Goal: Task Accomplishment & Management: Use online tool/utility

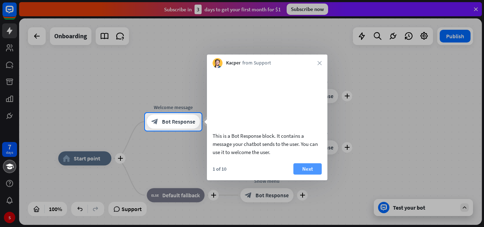
click at [303, 175] on button "Next" at bounding box center [307, 168] width 28 height 11
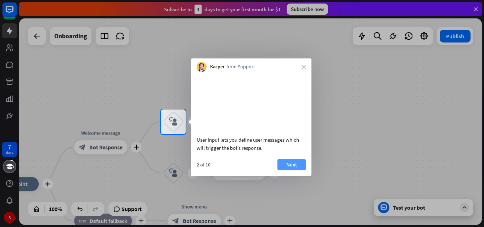
click at [295, 170] on button "Next" at bounding box center [291, 164] width 28 height 11
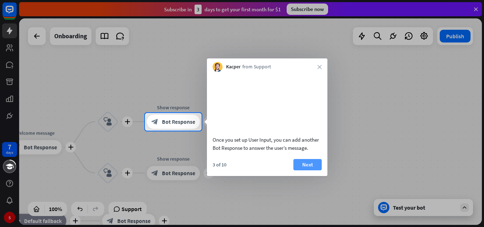
click at [306, 170] on button "Next" at bounding box center [307, 164] width 28 height 11
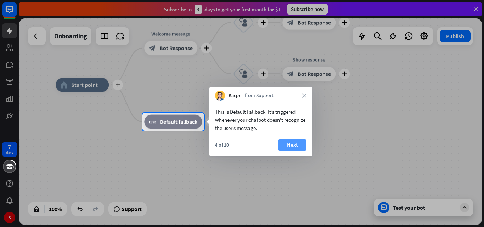
click at [284, 144] on button "Next" at bounding box center [292, 144] width 28 height 11
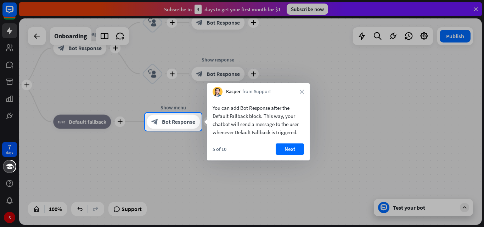
click at [284, 144] on button "Next" at bounding box center [289, 148] width 28 height 11
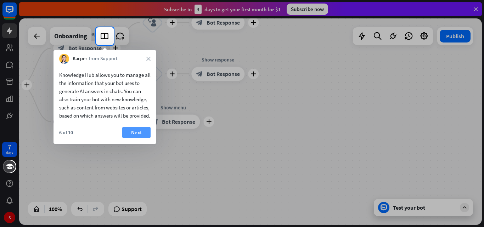
click at [132, 138] on button "Next" at bounding box center [136, 132] width 28 height 11
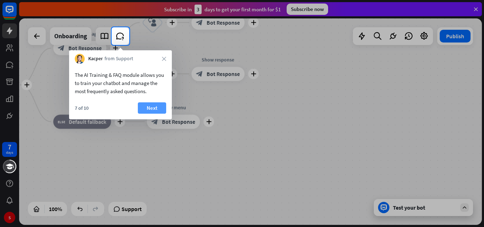
click at [149, 107] on button "Next" at bounding box center [152, 107] width 28 height 11
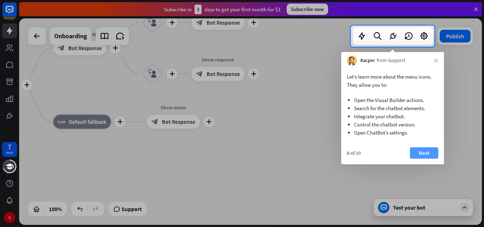
click at [416, 149] on button "Next" at bounding box center [424, 152] width 28 height 11
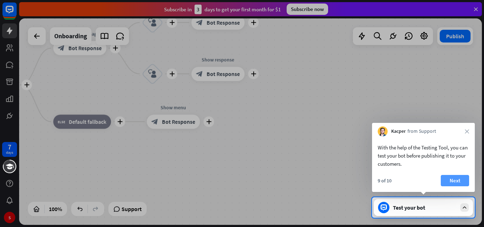
click at [456, 184] on button "Next" at bounding box center [454, 180] width 28 height 11
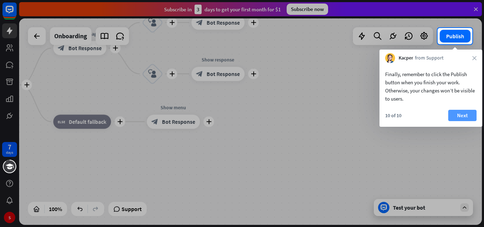
click at [472, 116] on button "Next" at bounding box center [462, 115] width 28 height 11
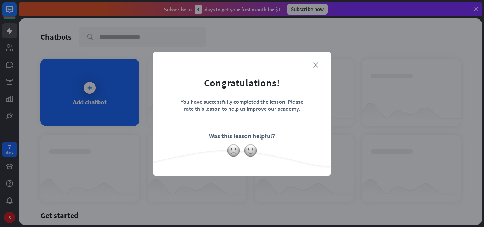
click at [315, 65] on icon "close" at bounding box center [315, 64] width 5 height 5
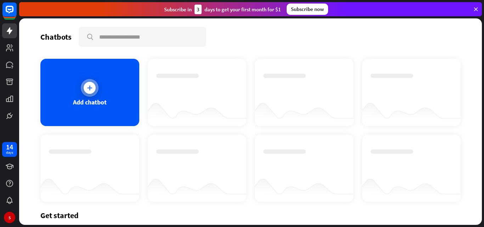
click at [89, 83] on div at bounding box center [90, 88] width 12 height 12
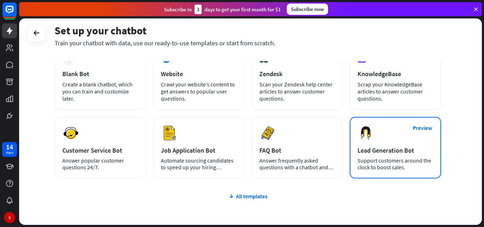
scroll to position [35, 0]
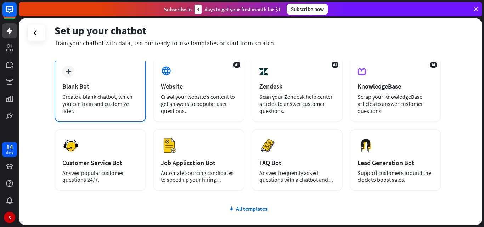
click at [96, 99] on div "Create a blank chatbot, which you can train and customize later." at bounding box center [100, 103] width 76 height 21
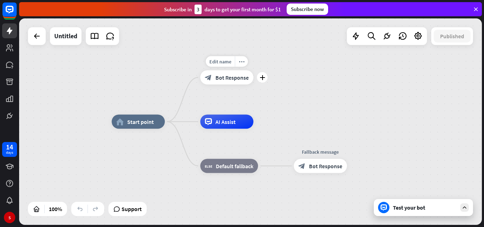
click at [237, 84] on div "block_bot_response Bot Response" at bounding box center [226, 77] width 53 height 14
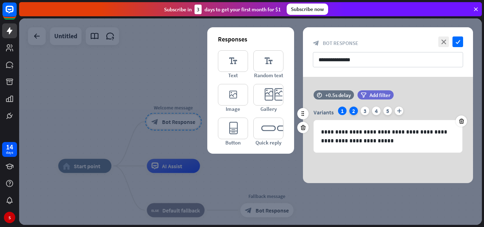
click at [353, 111] on div "2" at bounding box center [353, 111] width 8 height 8
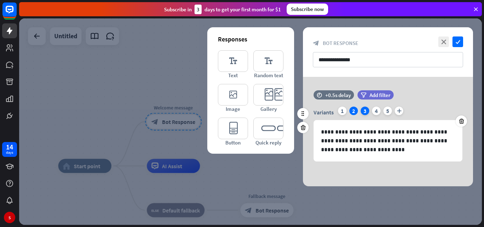
click at [363, 111] on div "3" at bounding box center [364, 111] width 8 height 8
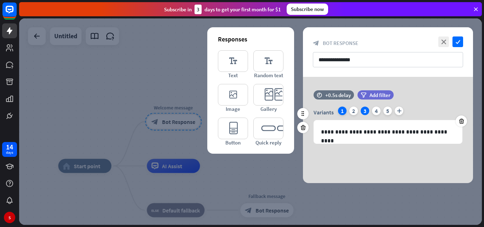
click at [339, 111] on div "1" at bounding box center [342, 111] width 8 height 8
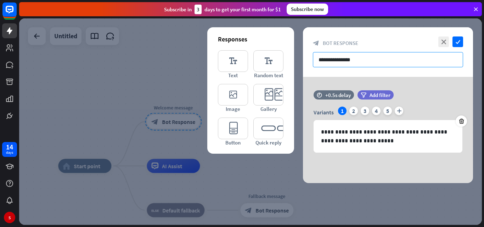
click at [363, 61] on input "**********" at bounding box center [388, 59] width 150 height 15
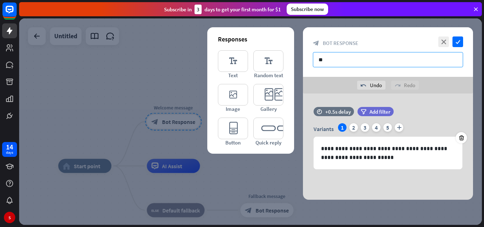
type input "*"
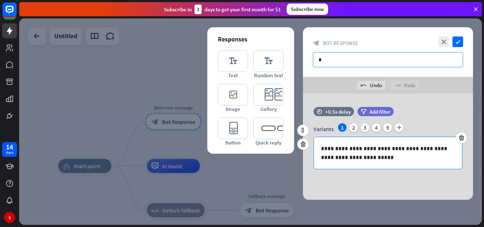
type input "*"
click at [365, 148] on p "**********" at bounding box center [388, 153] width 134 height 18
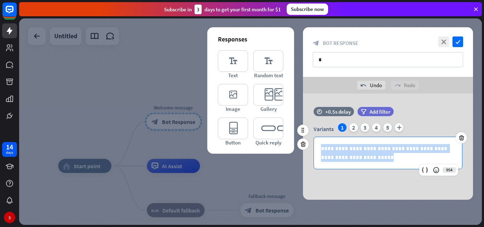
drag, startPoint x: 321, startPoint y: 144, endPoint x: 386, endPoint y: 161, distance: 67.2
click at [386, 161] on p "**********" at bounding box center [388, 153] width 134 height 18
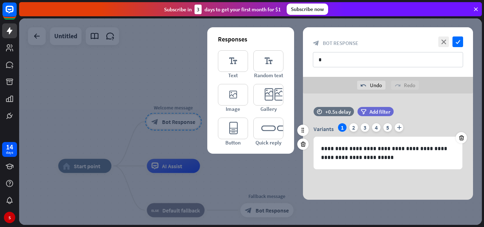
click at [451, 113] on div "time +0.5s delay filter Add filter" at bounding box center [388, 115] width 170 height 16
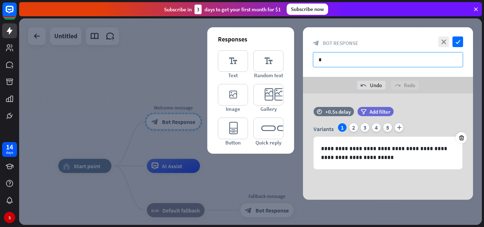
click at [340, 63] on input "*" at bounding box center [388, 59] width 150 height 15
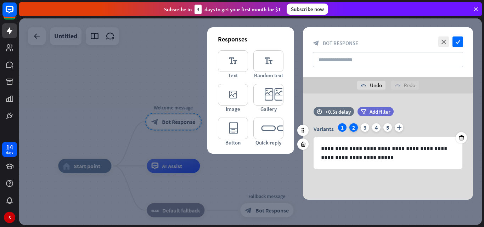
click at [349, 128] on div "2" at bounding box center [353, 127] width 8 height 8
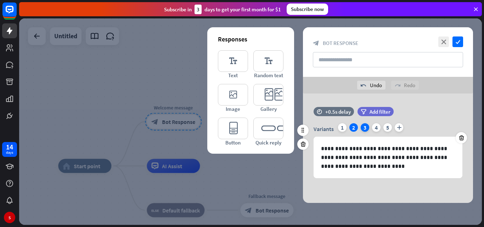
click at [366, 125] on div "3" at bounding box center [364, 127] width 8 height 8
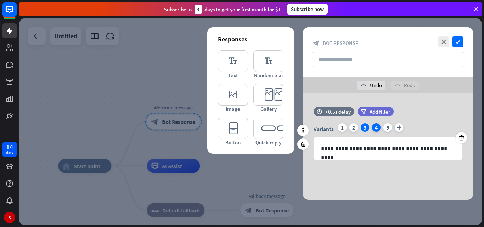
click at [377, 125] on div "4" at bounding box center [376, 127] width 8 height 8
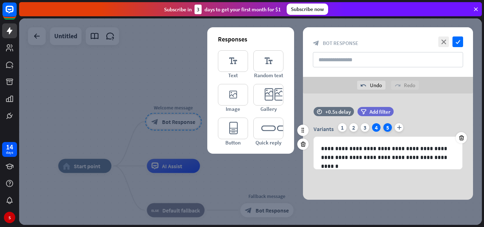
click at [385, 125] on div "5" at bounding box center [387, 127] width 8 height 8
click at [340, 127] on div "1" at bounding box center [342, 127] width 8 height 8
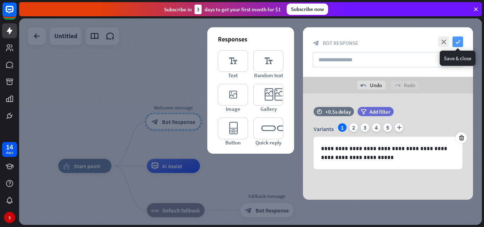
click at [460, 41] on icon "check" at bounding box center [457, 41] width 11 height 11
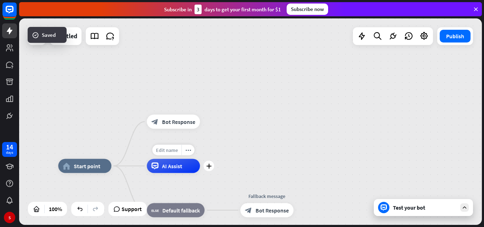
click at [172, 154] on div "Edit name" at bounding box center [166, 150] width 29 height 11
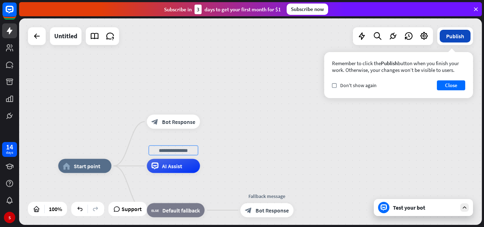
click at [459, 39] on button "Publish" at bounding box center [454, 36] width 31 height 13
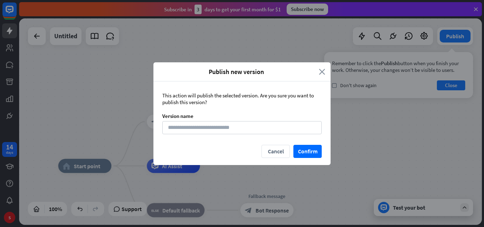
click at [325, 70] on icon "close" at bounding box center [322, 72] width 6 height 8
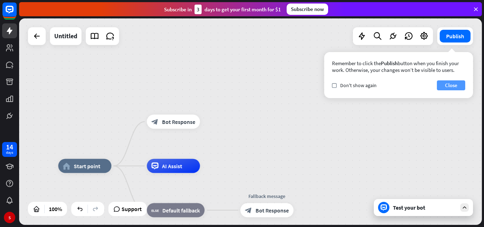
click at [453, 86] on button "Close" at bounding box center [451, 85] width 28 height 10
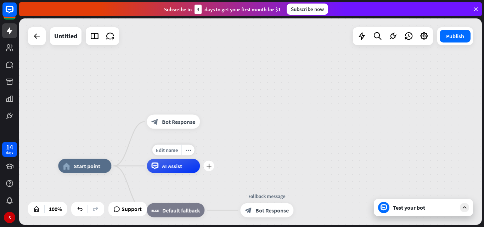
click at [176, 166] on span "AI Assist" at bounding box center [172, 166] width 20 height 7
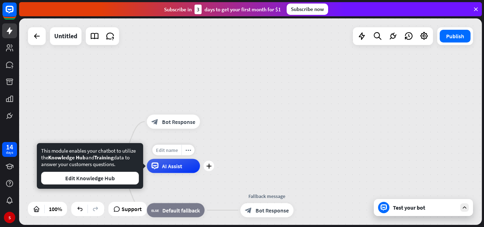
click at [174, 149] on span "Edit name" at bounding box center [167, 150] width 22 height 6
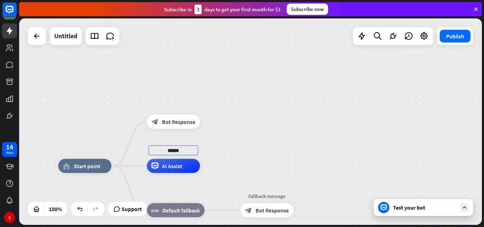
type input "******"
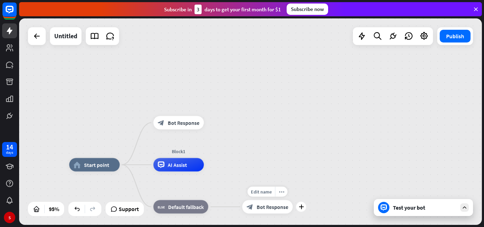
click at [254, 202] on div "block_bot_response Bot Response" at bounding box center [267, 206] width 51 height 13
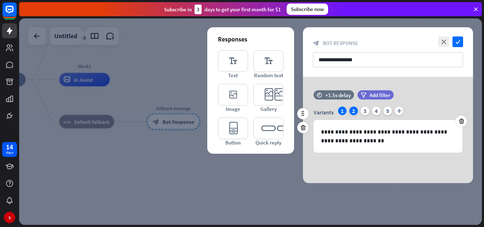
click at [353, 110] on div "2" at bounding box center [353, 111] width 8 height 8
click at [362, 108] on div "3" at bounding box center [364, 111] width 8 height 8
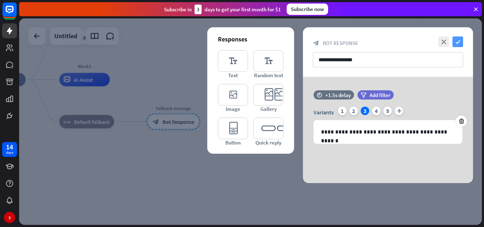
click at [454, 40] on icon "check" at bounding box center [457, 41] width 11 height 11
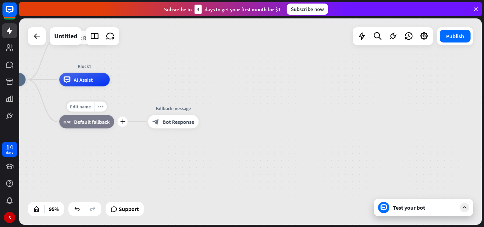
click at [91, 129] on div "Edit name more_horiz plus block_fallback Default fallback" at bounding box center [86, 121] width 55 height 13
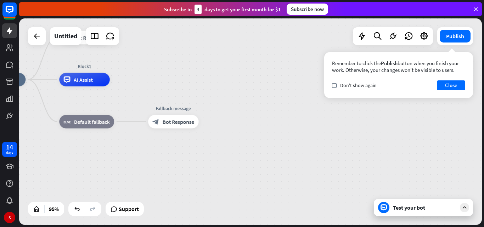
click at [456, 79] on div "Remember to click the Publish button when you finish your work. Otherwise, your…" at bounding box center [398, 75] width 149 height 46
click at [456, 82] on button "Close" at bounding box center [451, 85] width 28 height 10
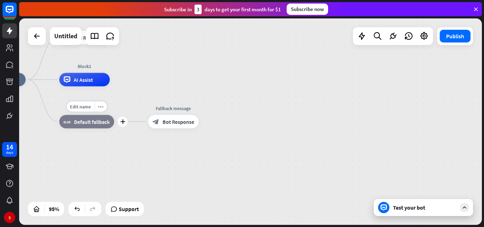
click at [80, 124] on span "Default fallback" at bounding box center [92, 121] width 36 height 7
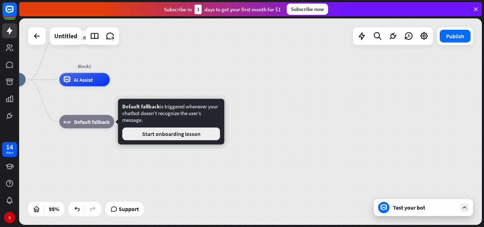
click at [183, 132] on button "Start onboarding lesson" at bounding box center [171, 133] width 98 height 13
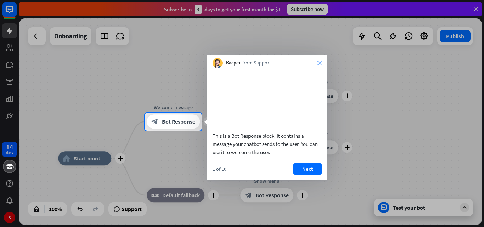
click at [318, 61] on icon "close" at bounding box center [319, 63] width 4 height 4
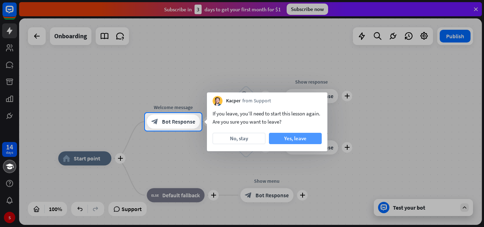
click at [279, 135] on button "Yes, leave" at bounding box center [295, 138] width 53 height 11
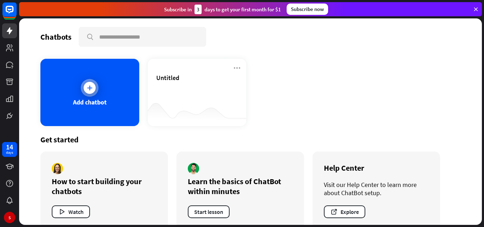
click at [116, 108] on div "Add chatbot" at bounding box center [89, 92] width 99 height 67
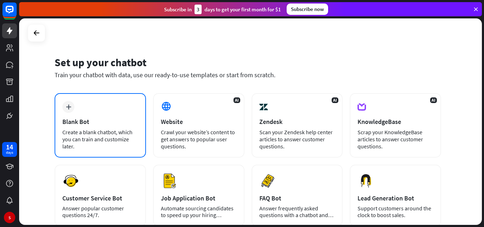
click at [110, 124] on div "Blank Bot" at bounding box center [100, 122] width 76 height 8
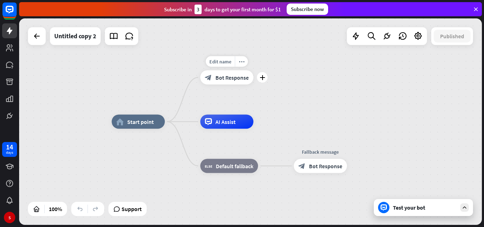
click at [239, 80] on span "Bot Response" at bounding box center [231, 77] width 33 height 7
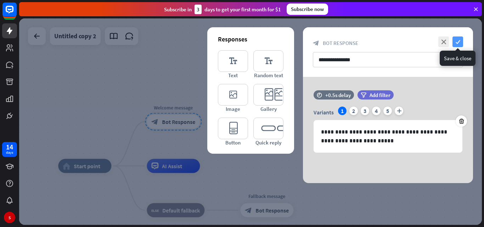
click at [456, 36] on icon "check" at bounding box center [457, 41] width 11 height 11
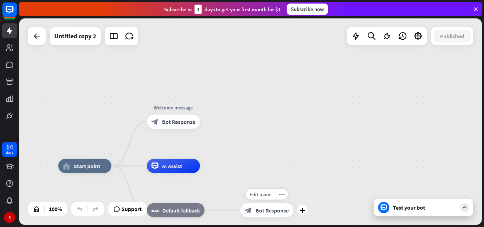
click at [284, 217] on div "Edit name more_horiz plus Fallback message block_bot_response Bot Response" at bounding box center [266, 210] width 53 height 14
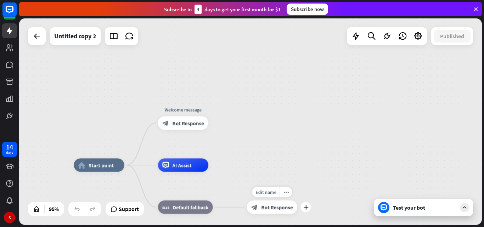
click at [272, 207] on span "Bot Response" at bounding box center [277, 207] width 32 height 7
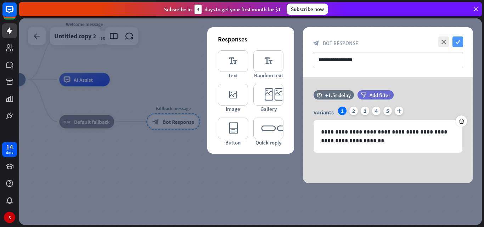
click at [455, 44] on icon "check" at bounding box center [457, 41] width 11 height 11
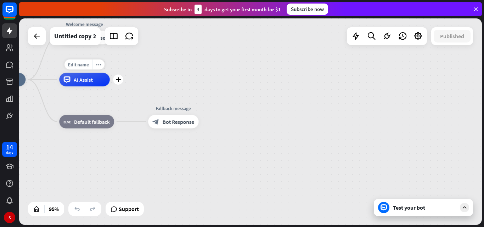
click at [79, 86] on div "Edit name more_horiz plus AI Assist" at bounding box center [84, 79] width 51 height 13
click at [90, 84] on div "AI Assist" at bounding box center [84, 79] width 51 height 13
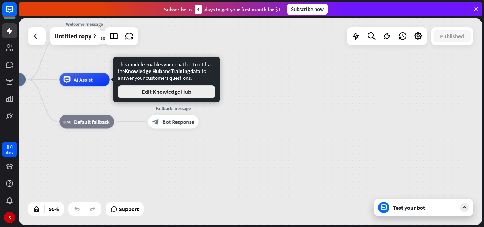
click at [181, 87] on button "Edit Knowledge Hub" at bounding box center [167, 91] width 98 height 13
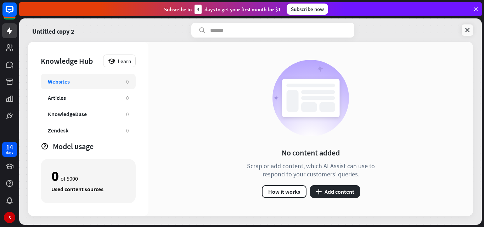
click at [472, 30] on link at bounding box center [466, 29] width 11 height 11
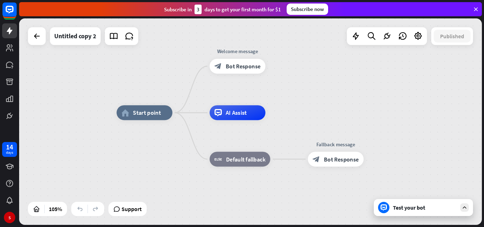
click at [414, 206] on div "Test your bot" at bounding box center [425, 207] width 64 height 7
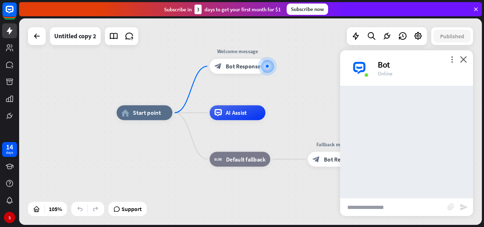
click at [377, 215] on input "text" at bounding box center [393, 207] width 107 height 18
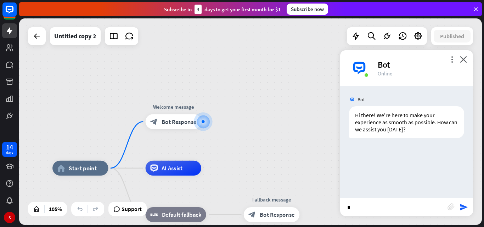
type input "**"
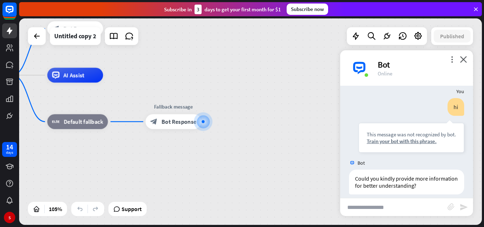
scroll to position [64, 0]
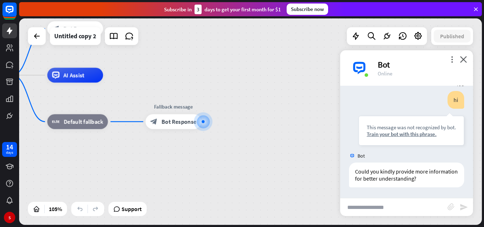
click at [371, 208] on input "text" at bounding box center [393, 207] width 107 height 18
type input "*"
click at [466, 59] on icon "close" at bounding box center [463, 59] width 7 height 7
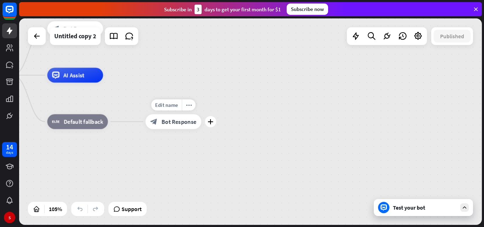
click at [182, 123] on span "Bot Response" at bounding box center [178, 121] width 35 height 7
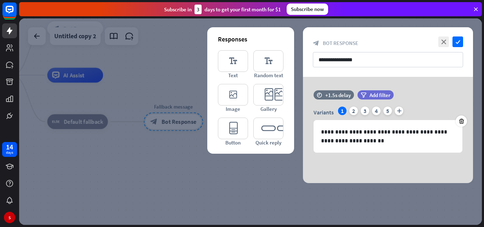
click at [450, 37] on div "close check" at bounding box center [449, 41] width 27 height 11
click at [461, 37] on icon "check" at bounding box center [457, 41] width 11 height 11
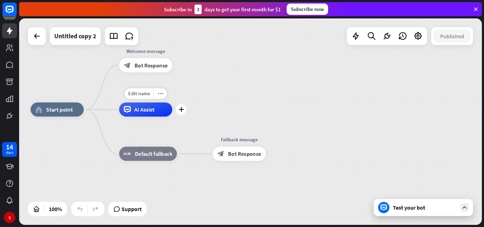
drag, startPoint x: 82, startPoint y: 96, endPoint x: 182, endPoint y: 90, distance: 100.0
click at [156, 116] on div "Edit name more_horiz plus AI Assist" at bounding box center [145, 109] width 53 height 14
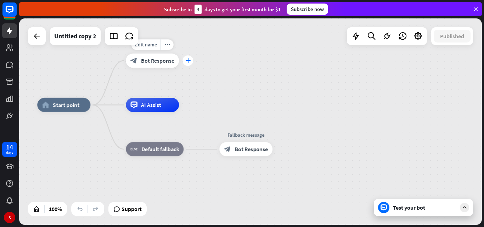
click at [188, 64] on div "plus" at bounding box center [187, 60] width 11 height 11
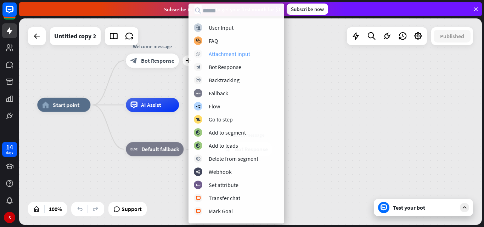
click at [238, 56] on div "Attachment input" at bounding box center [229, 53] width 41 height 7
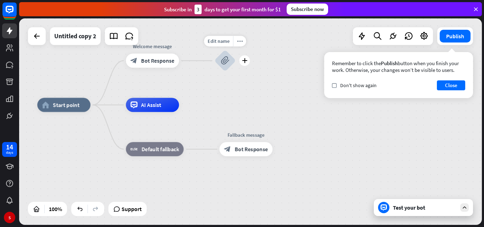
click at [229, 58] on div "block_attachment" at bounding box center [224, 60] width 21 height 21
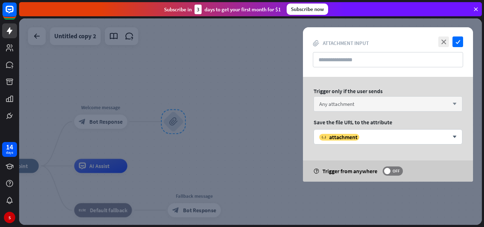
click at [375, 98] on div "Any attachment arrow_down" at bounding box center [387, 103] width 149 height 15
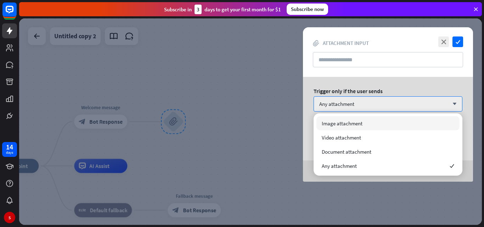
click at [383, 90] on div "Trigger only if the user sends" at bounding box center [387, 90] width 149 height 7
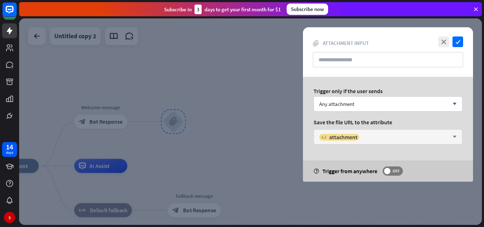
click at [376, 142] on div "variable attachment arrow_down" at bounding box center [387, 136] width 149 height 15
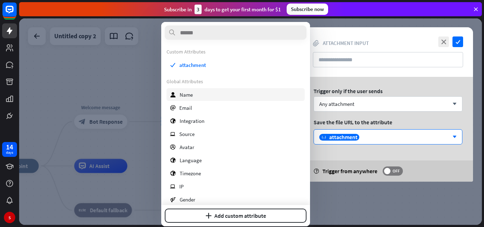
click at [231, 94] on div "user Name" at bounding box center [235, 94] width 138 height 13
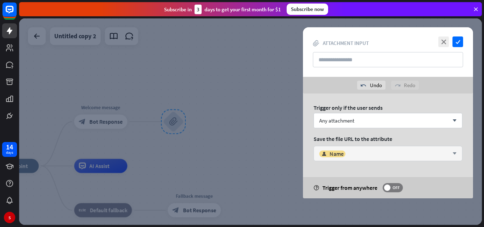
click at [346, 154] on div "user Name" at bounding box center [384, 153] width 130 height 7
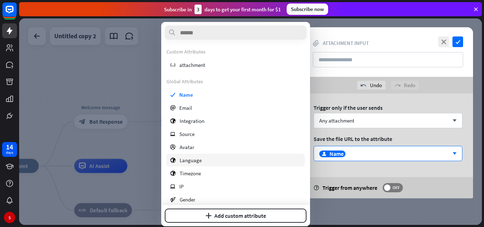
click at [199, 158] on span "Language" at bounding box center [191, 160] width 22 height 7
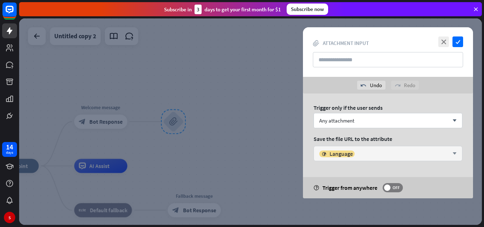
click at [381, 153] on div "globe Language" at bounding box center [384, 153] width 130 height 7
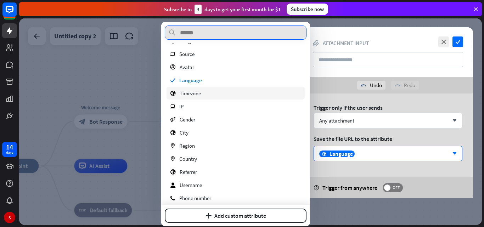
scroll to position [85, 0]
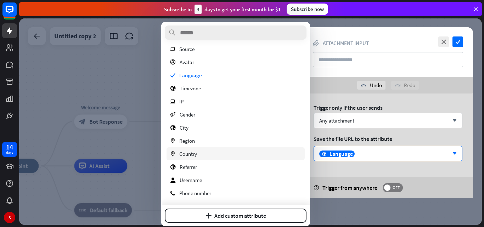
click at [231, 152] on div "marker Country" at bounding box center [235, 153] width 138 height 13
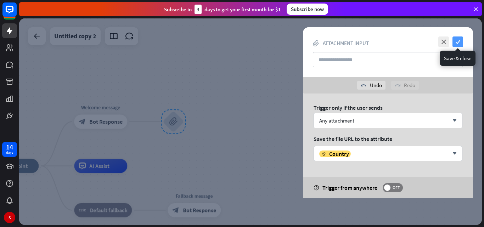
click at [459, 38] on icon "check" at bounding box center [457, 41] width 11 height 11
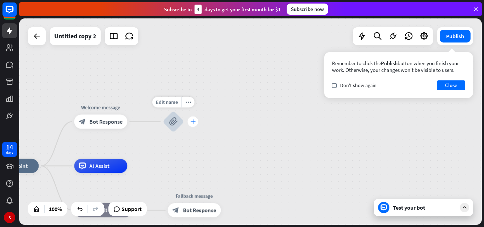
click at [192, 121] on icon "plus" at bounding box center [192, 121] width 5 height 5
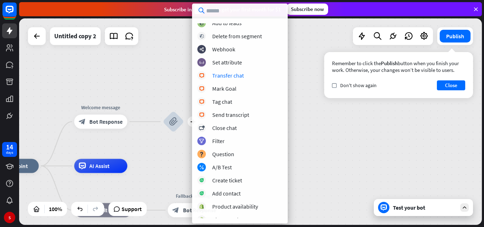
scroll to position [106, 0]
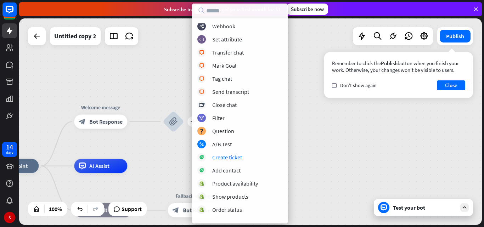
click at [306, 139] on div "home_2 Start point Welcome message block_bot_response Bot Response plus block_a…" at bounding box center [250, 121] width 462 height 206
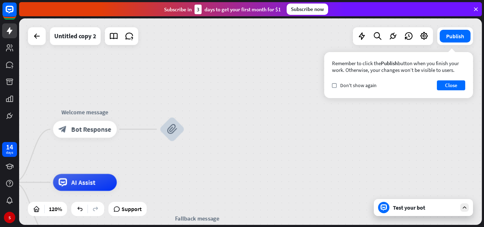
click at [476, 6] on icon at bounding box center [475, 9] width 6 height 6
